Goal: Task Accomplishment & Management: Complete application form

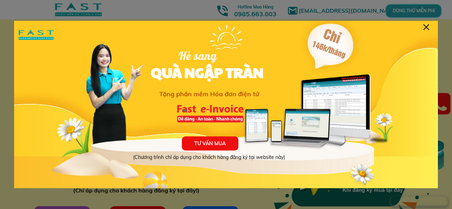
click at [425, 26] on div at bounding box center [427, 27] width 6 height 6
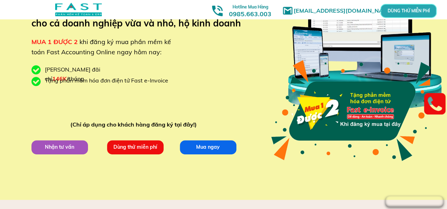
scroll to position [71, 0]
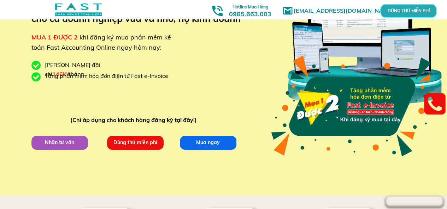
click at [143, 141] on p "Dùng thử miễn phí" at bounding box center [135, 143] width 59 height 14
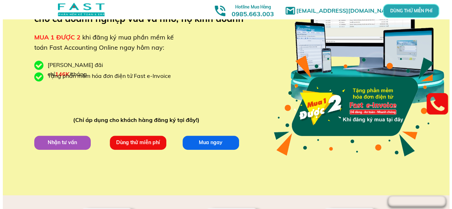
scroll to position [0, 0]
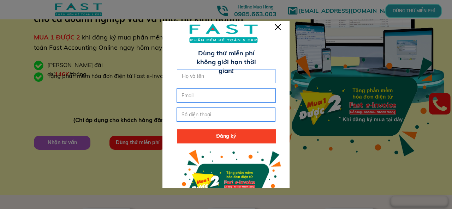
click at [279, 29] on div at bounding box center [278, 27] width 6 height 6
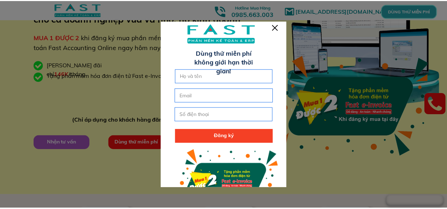
scroll to position [71, 0]
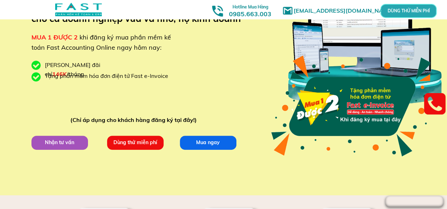
click at [143, 145] on p "Dùng thử miễn phí" at bounding box center [135, 143] width 57 height 14
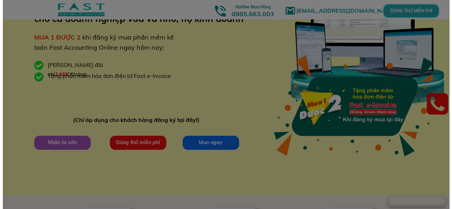
scroll to position [0, 0]
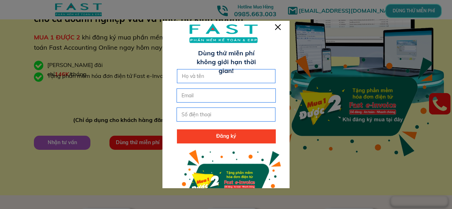
click at [199, 77] on input "text" at bounding box center [226, 76] width 93 height 13
paste input "à"
paste input "â"
type input "[PERSON_NAME]"
click at [208, 97] on input "email" at bounding box center [226, 95] width 93 height 13
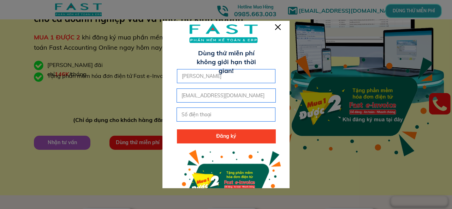
type input "[EMAIL_ADDRESS][DOMAIN_NAME]"
click at [228, 114] on input "tel" at bounding box center [226, 114] width 93 height 13
type input "0978225289"
click at [237, 135] on p "Đăng ký" at bounding box center [226, 137] width 99 height 14
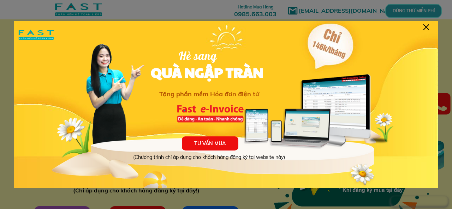
click at [428, 27] on div at bounding box center [427, 27] width 6 height 6
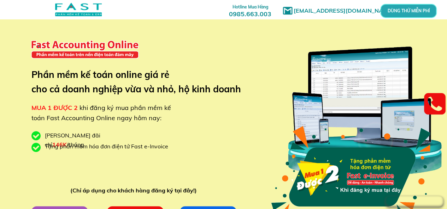
click at [416, 11] on p "DÙNG THỬ MIỄN PHÍ" at bounding box center [408, 11] width 17 height 4
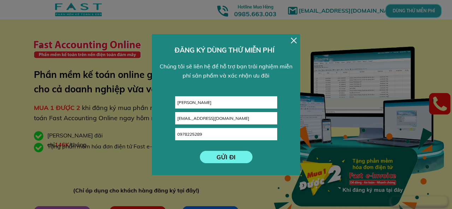
click at [293, 40] on div at bounding box center [294, 41] width 6 height 6
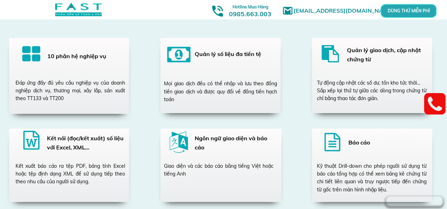
scroll to position [1413, 0]
